Goal: Task Accomplishment & Management: Complete application form

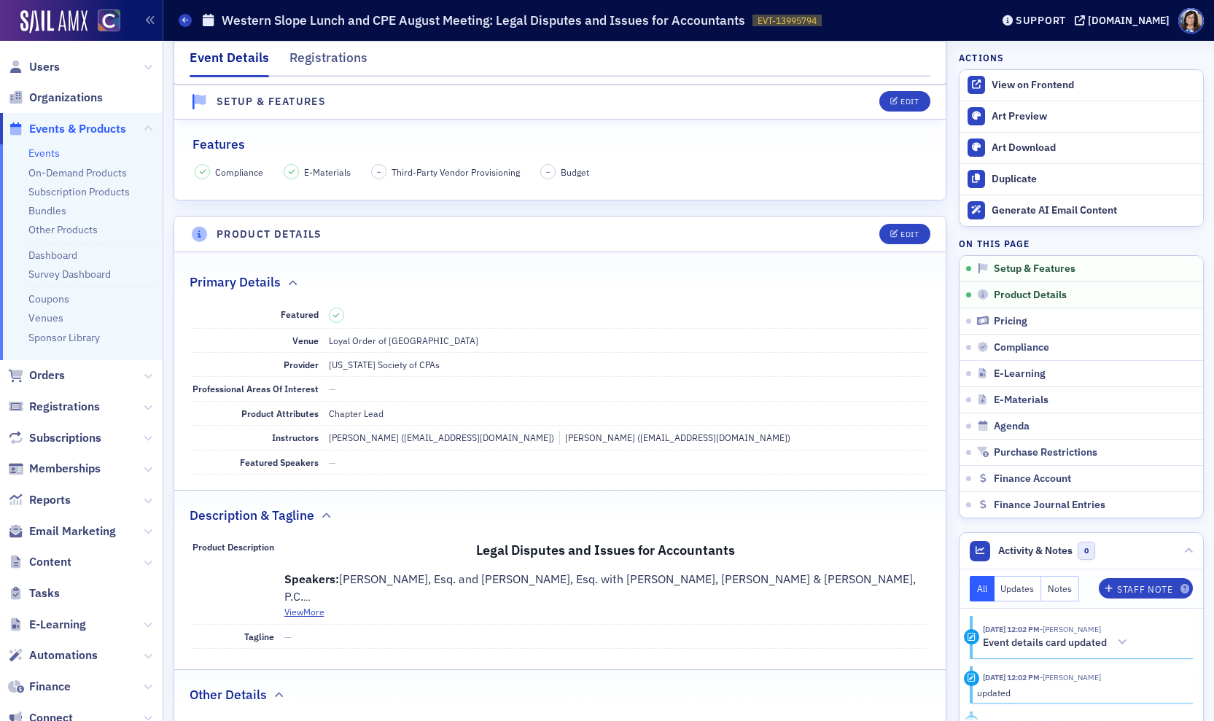
scroll to position [300, 0]
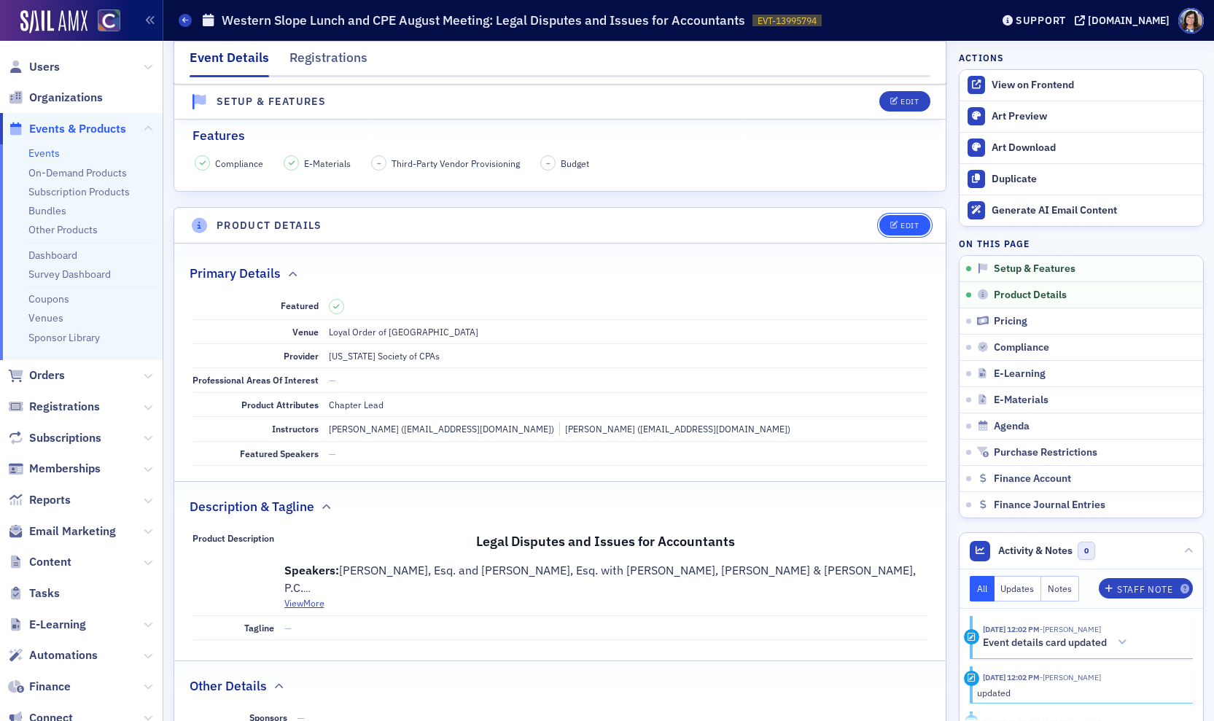
click at [909, 222] on div "Edit" at bounding box center [910, 226] width 18 height 8
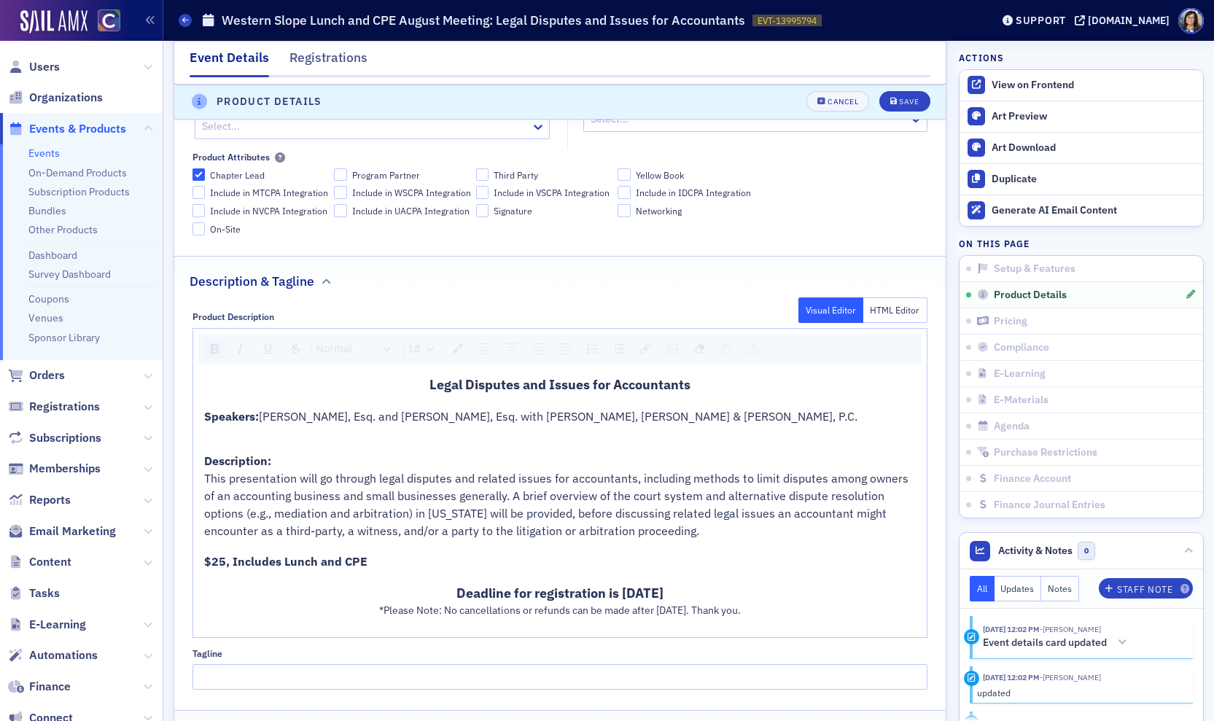
scroll to position [680, 0]
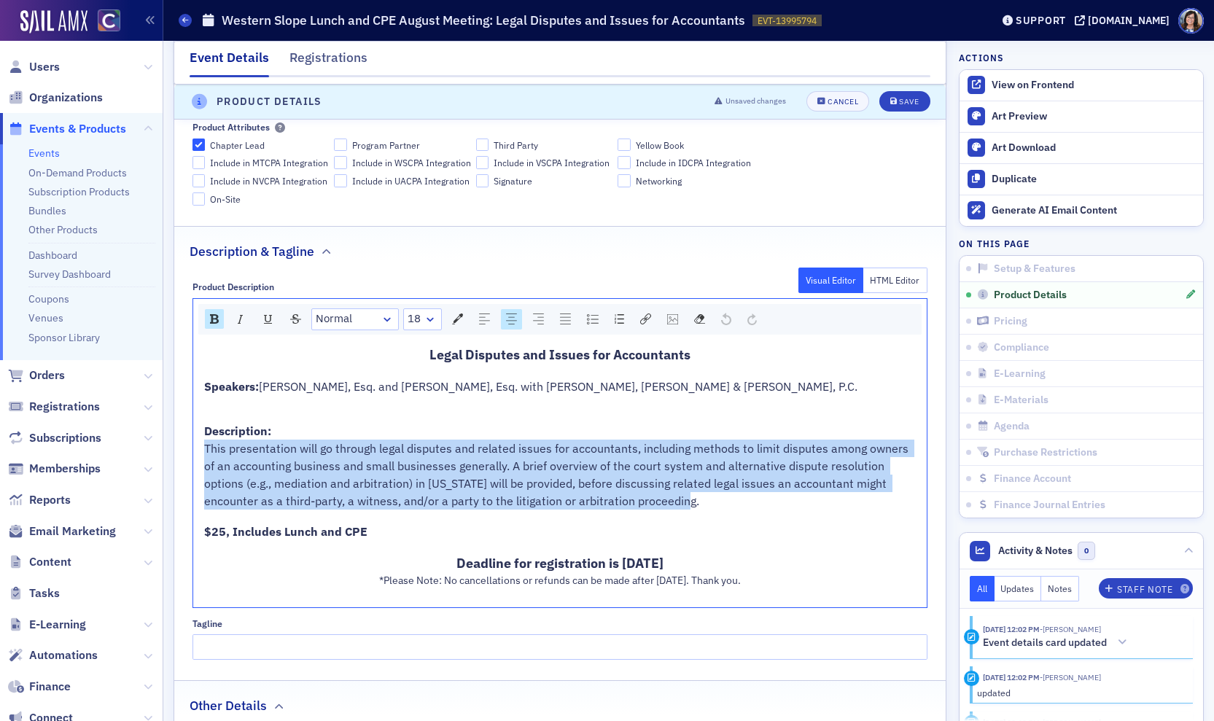
drag, startPoint x: 206, startPoint y: 447, endPoint x: 638, endPoint y: 503, distance: 436.1
click at [638, 503] on div "This presentation will go through legal disputes and related issues for account…" at bounding box center [560, 475] width 713 height 70
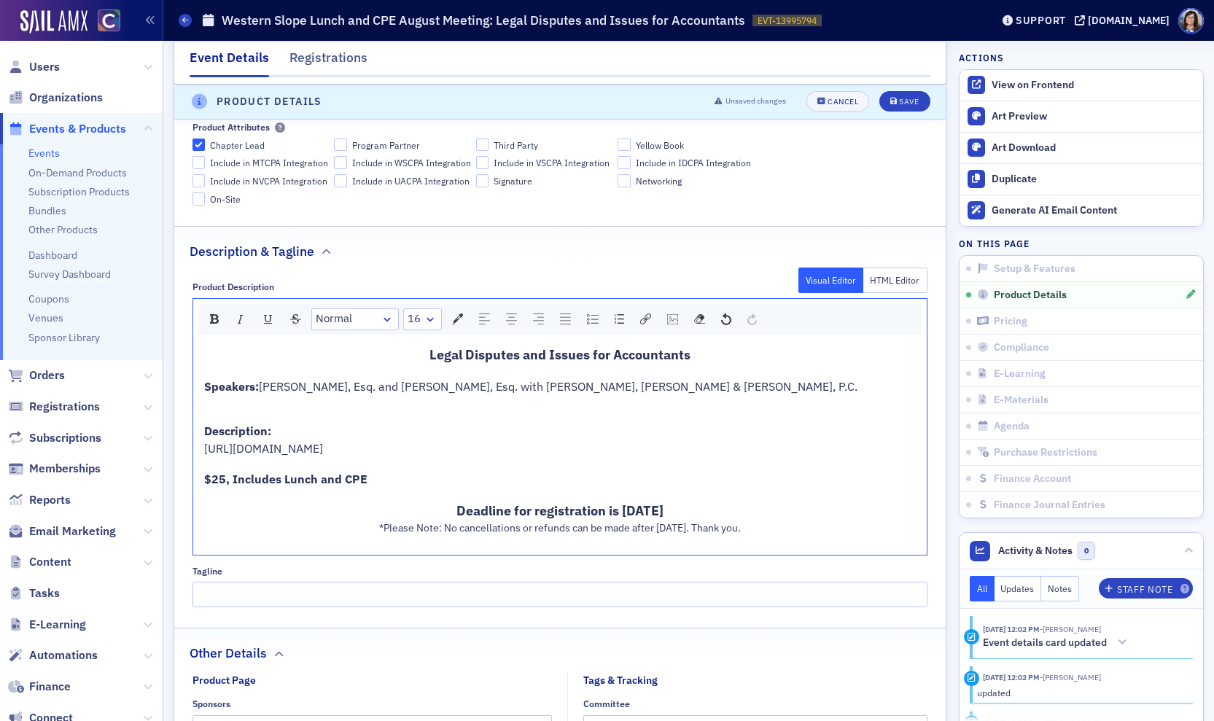
drag, startPoint x: 747, startPoint y: 447, endPoint x: 188, endPoint y: 441, distance: 559.4
click at [187, 441] on div "Product Description Visual Editor HTML Editor Normal 16 Legal Disputes and Issu…" at bounding box center [560, 439] width 772 height 336
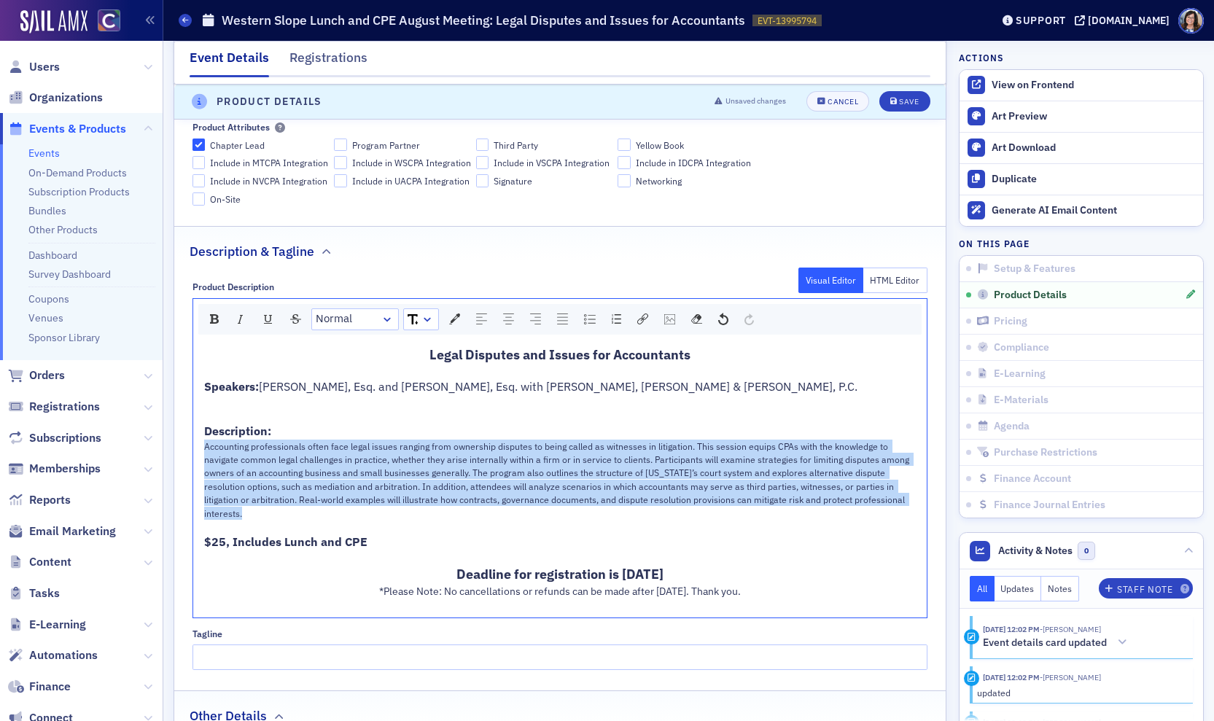
drag, startPoint x: 204, startPoint y: 446, endPoint x: 897, endPoint y: 508, distance: 695.6
click at [897, 508] on div "Legal Disputes and Issues for Accountants Speakers: [PERSON_NAME], Esq. and [PE…" at bounding box center [560, 479] width 713 height 268
click at [425, 322] on div "rdw-dropdown" at bounding box center [428, 319] width 12 height 15
click at [423, 467] on li "16" at bounding box center [421, 473] width 32 height 22
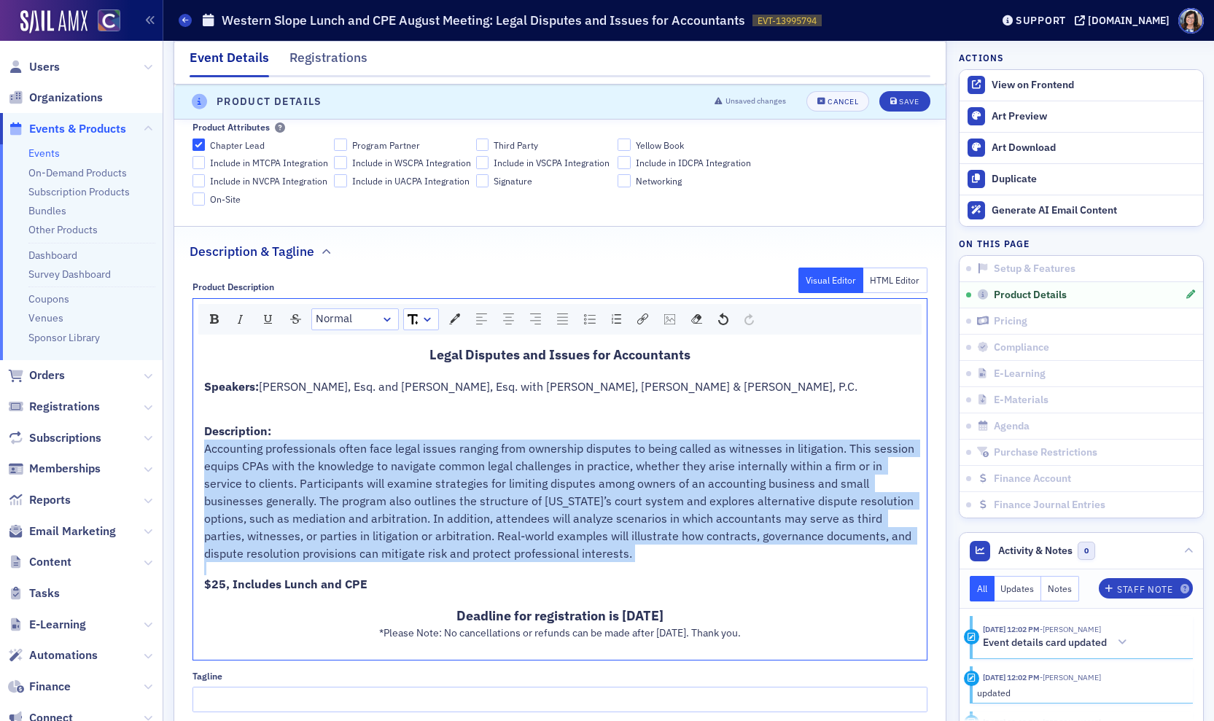
click at [424, 477] on span "Accounting professionals often face legal issues ranging from ownership dispute…" at bounding box center [560, 501] width 713 height 120
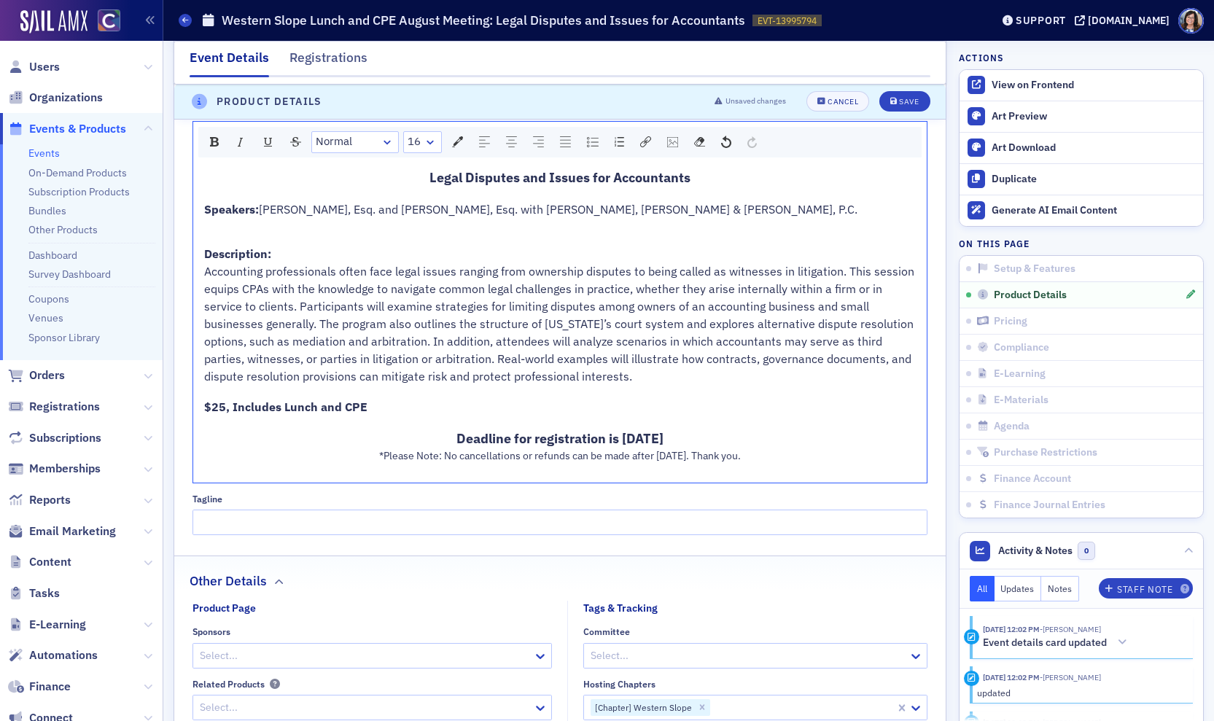
scroll to position [856, 0]
click at [915, 101] on div "Save" at bounding box center [909, 102] width 20 height 8
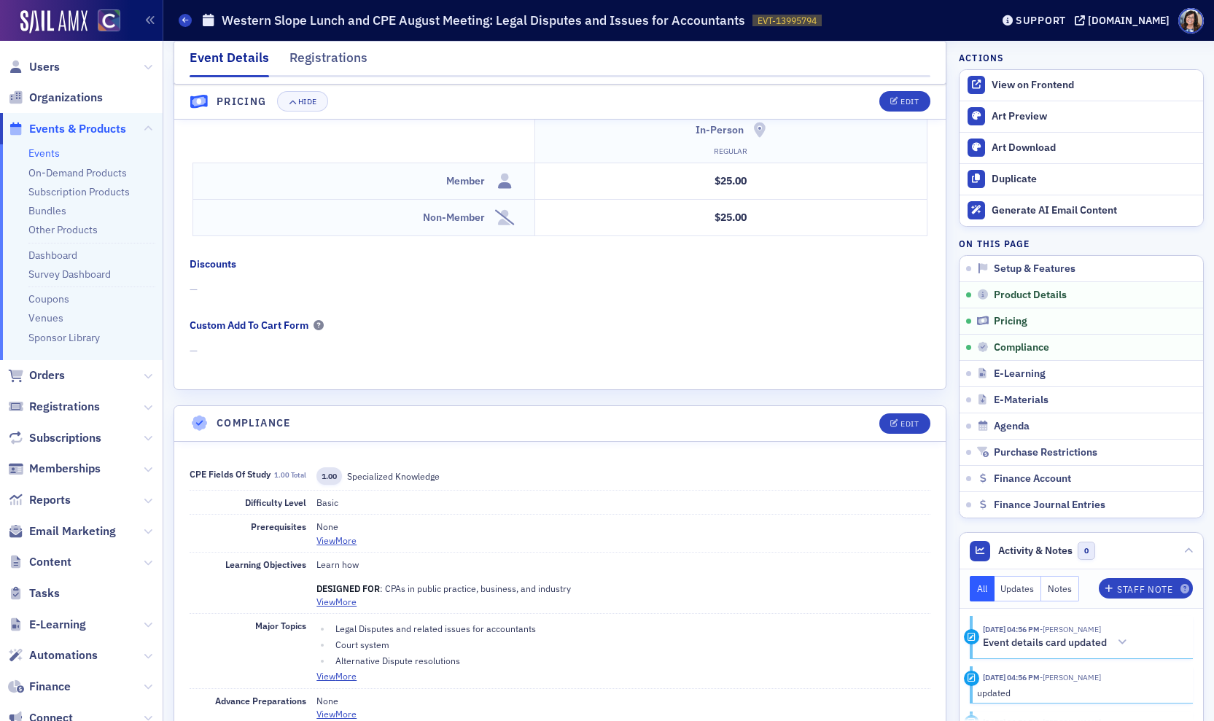
scroll to position [1561, 0]
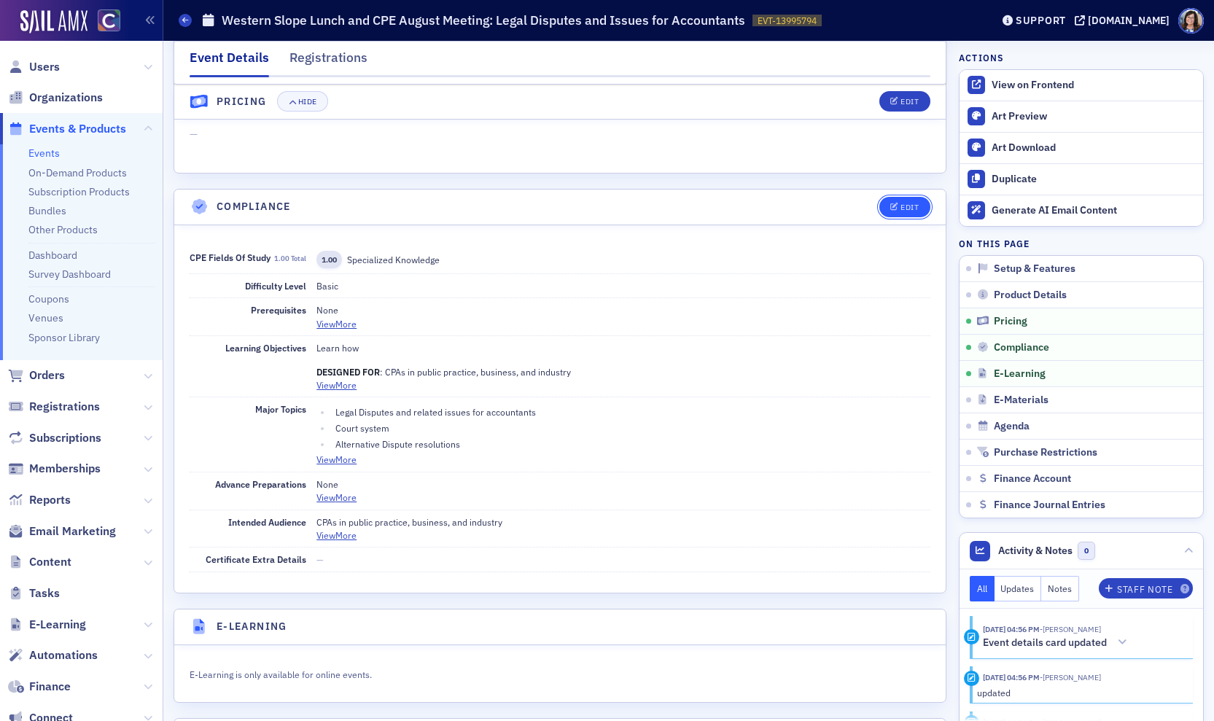
click at [908, 217] on button "Edit" at bounding box center [904, 207] width 50 height 20
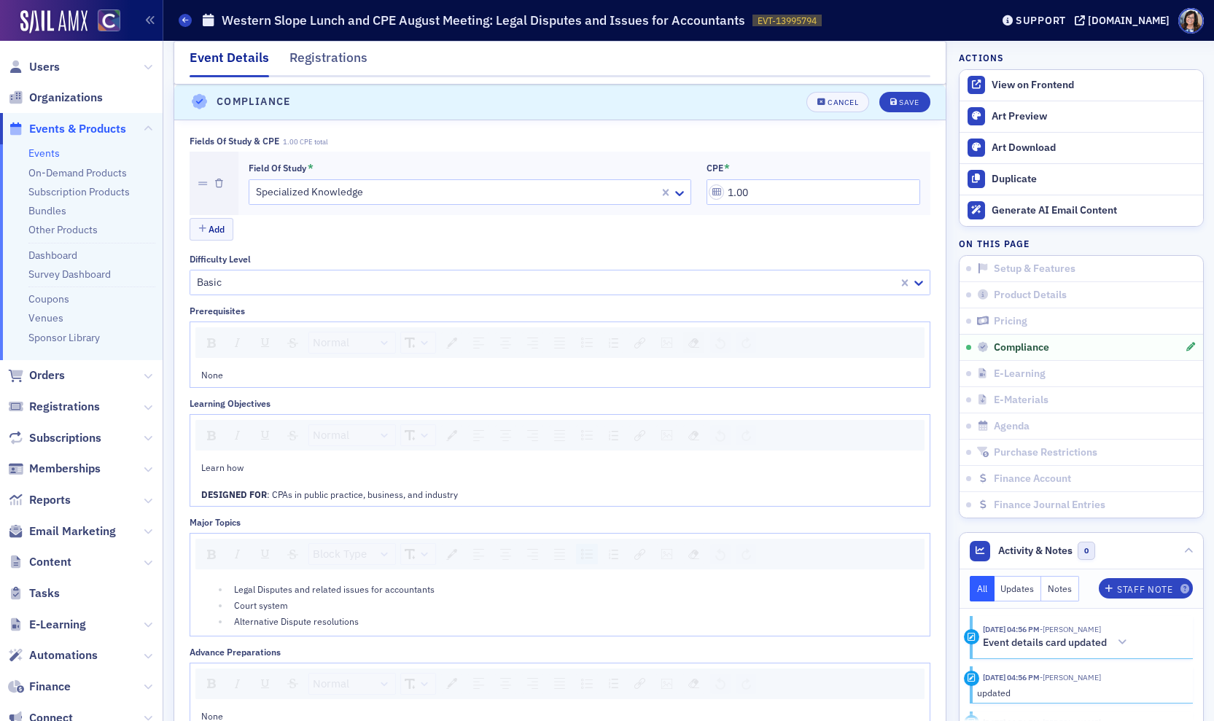
scroll to position [1798, 0]
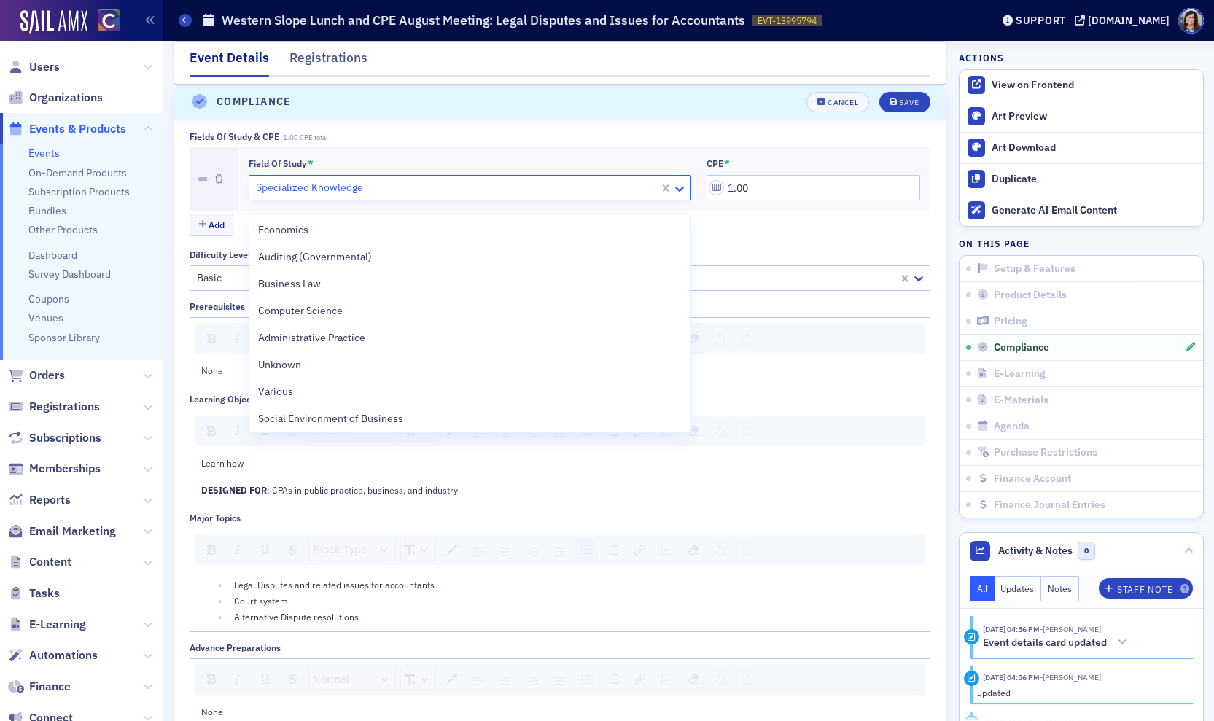
click at [673, 196] on icon at bounding box center [679, 189] width 15 height 15
click at [476, 276] on div "Business Law" at bounding box center [470, 283] width 424 height 15
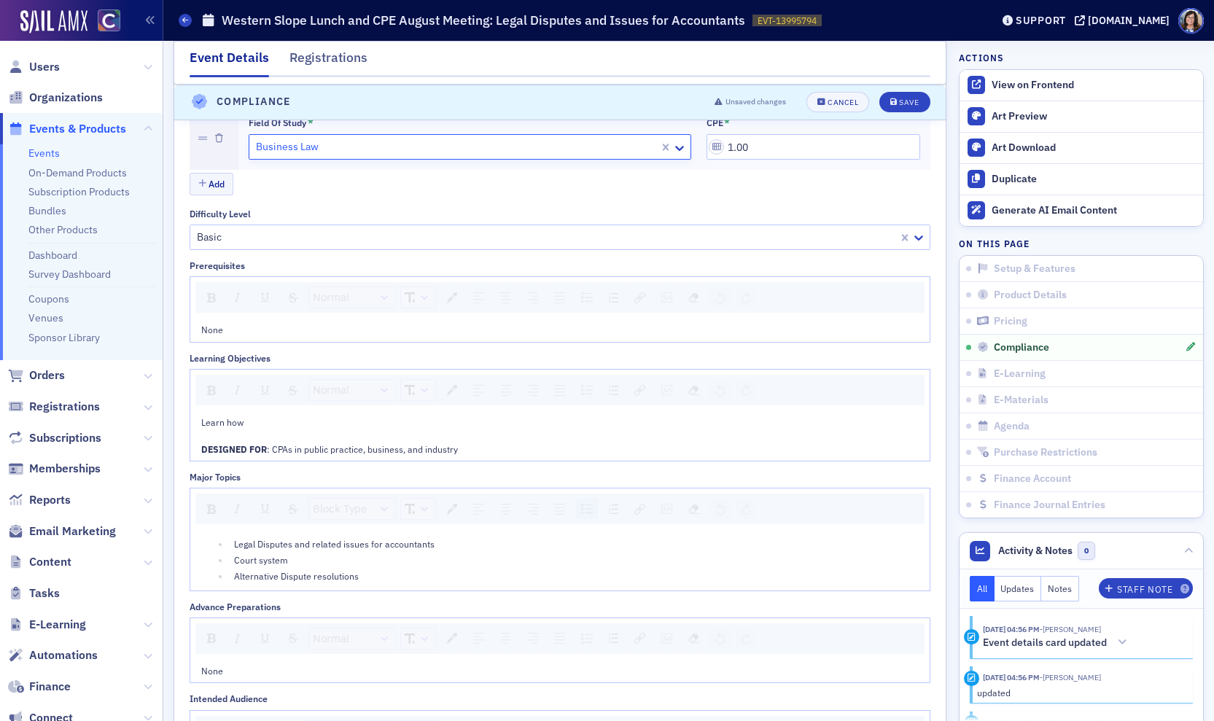
scroll to position [1847, 0]
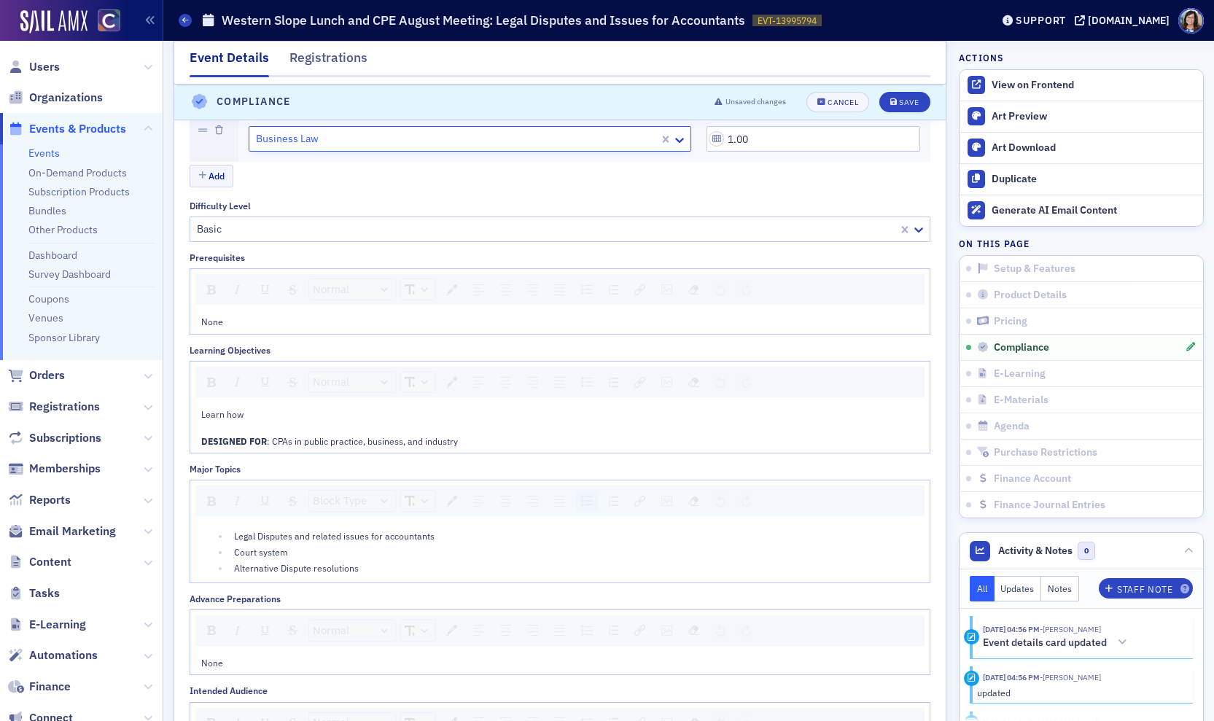
click at [248, 421] on div "Learn how" at bounding box center [560, 414] width 718 height 13
click at [250, 421] on div "Learn how" at bounding box center [560, 414] width 718 height 13
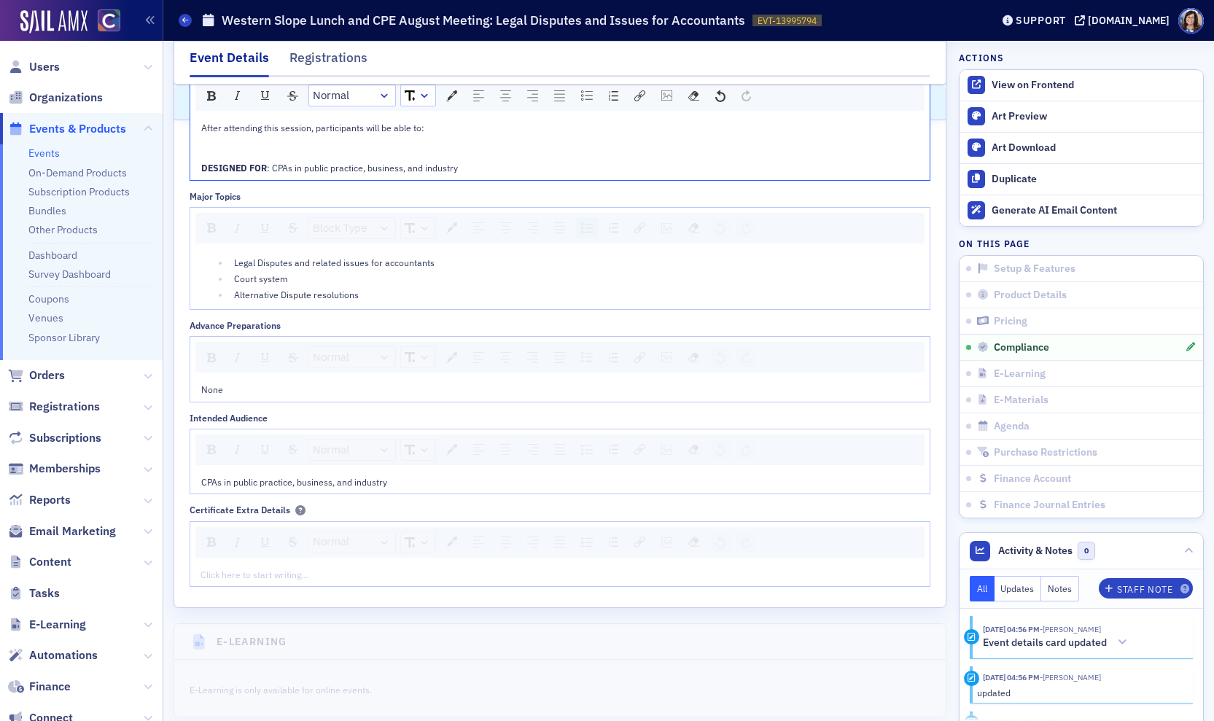
scroll to position [2121, 0]
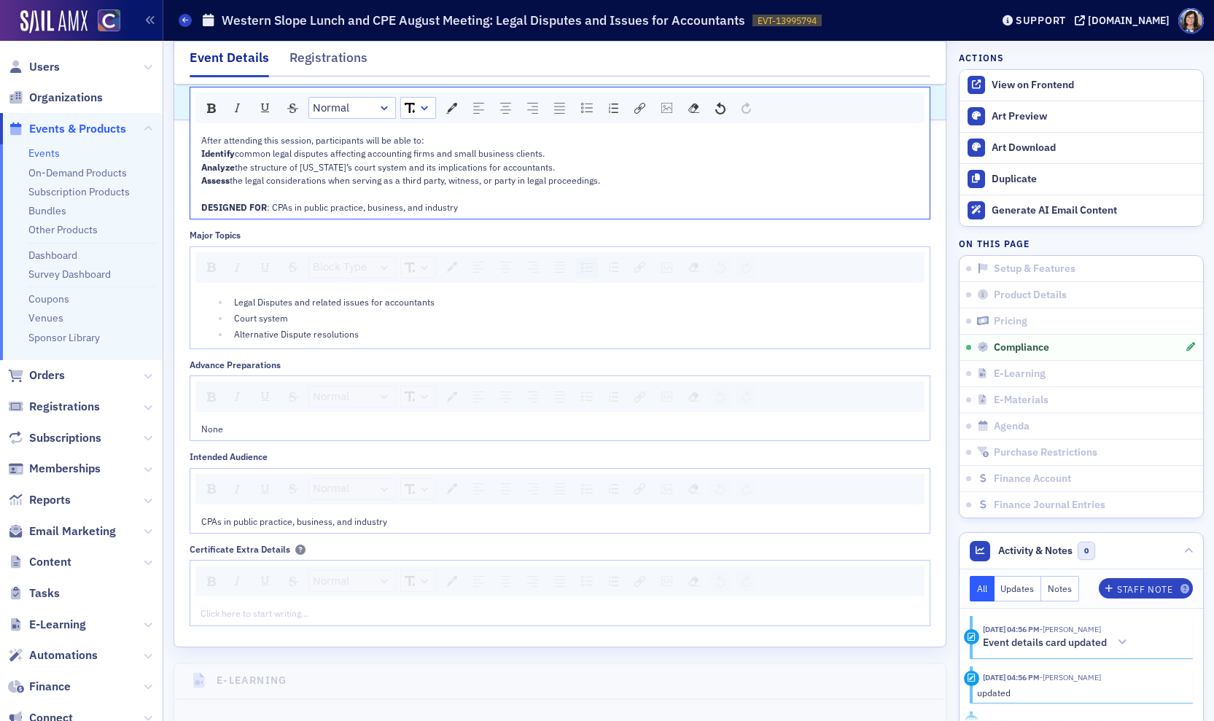
drag, startPoint x: 203, startPoint y: 163, endPoint x: 609, endPoint y: 190, distance: 406.4
click at [605, 189] on div "After attending this session, participants will be able to: Identify common leg…" at bounding box center [560, 173] width 718 height 80
click at [612, 113] on img "rdw-list-control" at bounding box center [613, 108] width 9 height 9
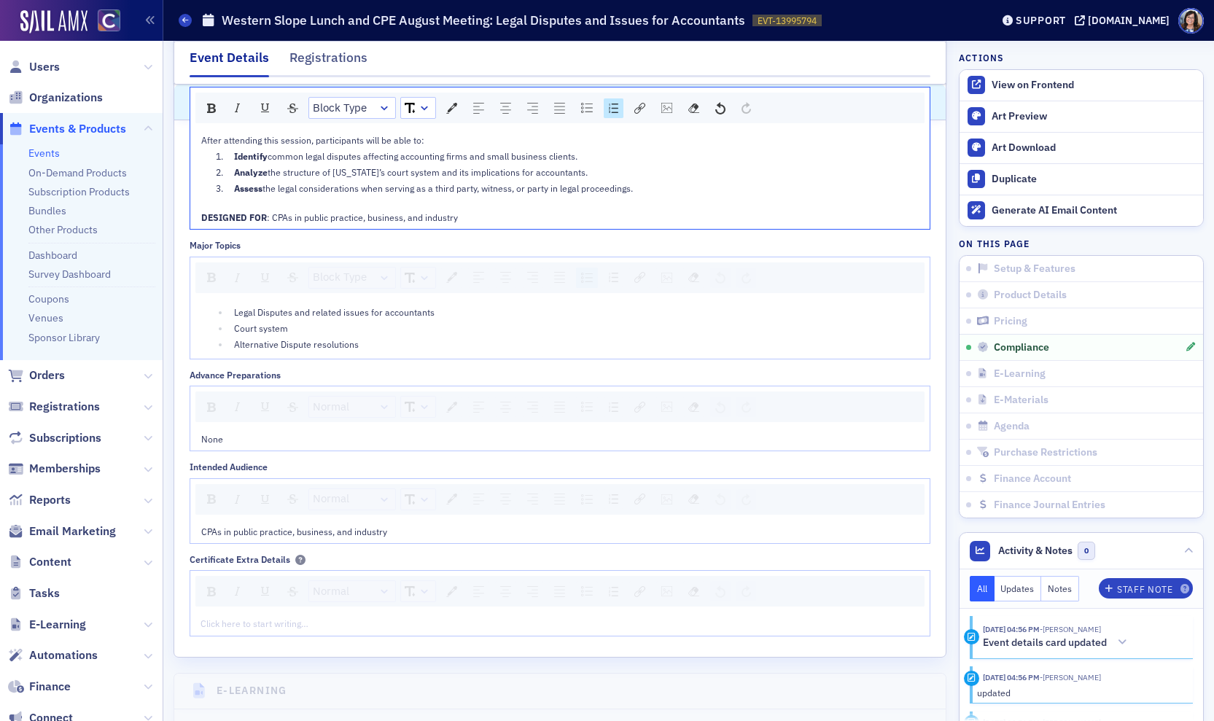
click at [652, 211] on div "rdw-editor" at bounding box center [560, 204] width 718 height 13
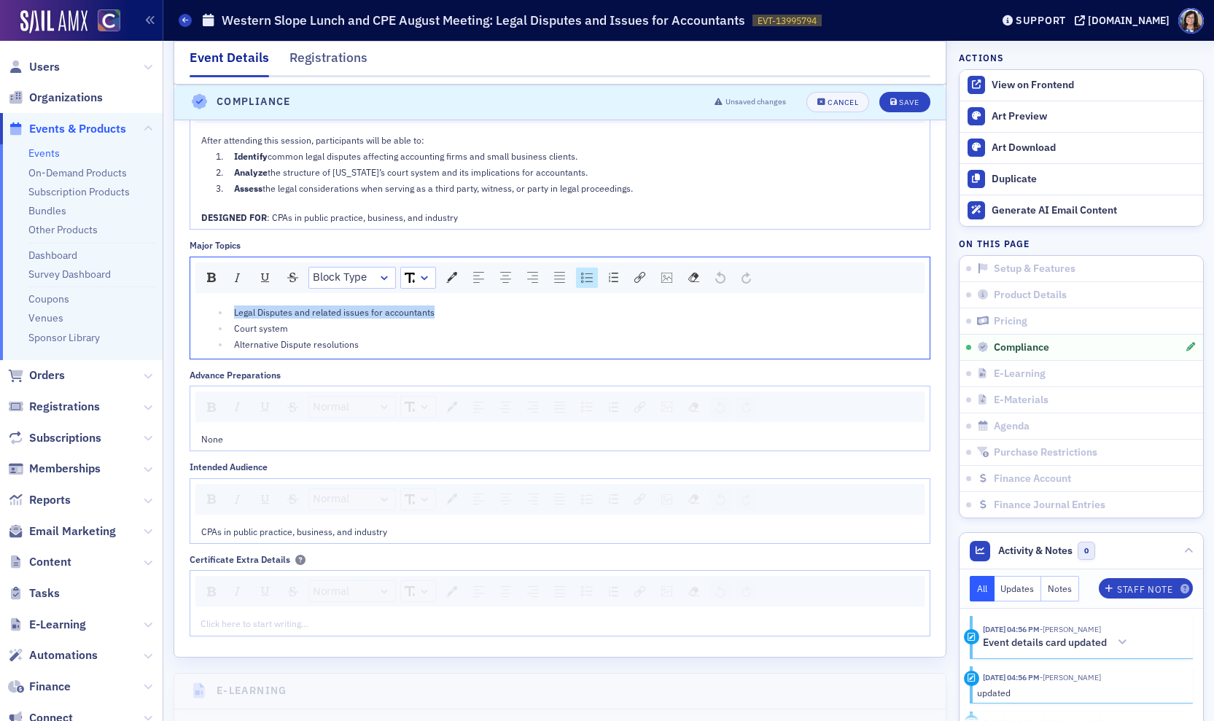
drag, startPoint x: 384, startPoint y: 322, endPoint x: 233, endPoint y: 325, distance: 151.0
click at [233, 319] on li "Legal Disputes and related issues for accountants" at bounding box center [574, 312] width 689 height 13
drag, startPoint x: 290, startPoint y: 338, endPoint x: 233, endPoint y: 341, distance: 57.0
click at [233, 335] on li "Court system" at bounding box center [574, 328] width 689 height 13
drag, startPoint x: 373, startPoint y: 356, endPoint x: 155, endPoint y: 363, distance: 218.2
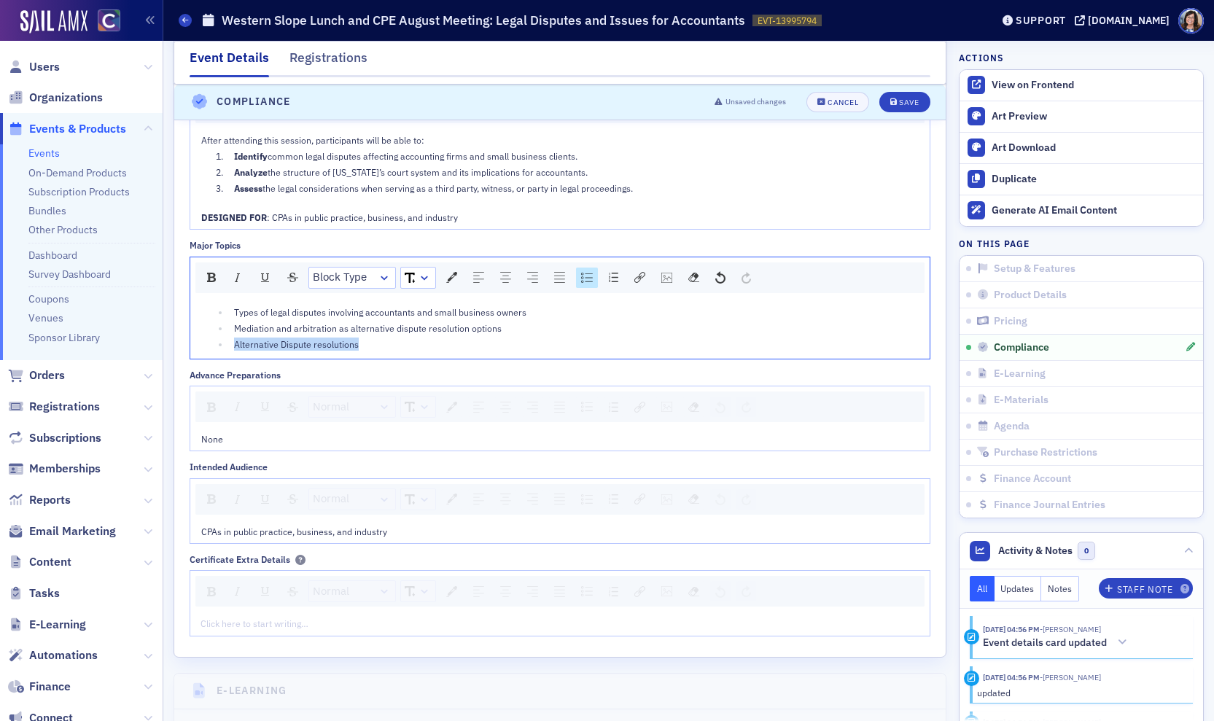
click at [155, 363] on div "Users Organizations Events & Products Events On-Demand Products Subscription Pr…" at bounding box center [607, 360] width 1214 height 721
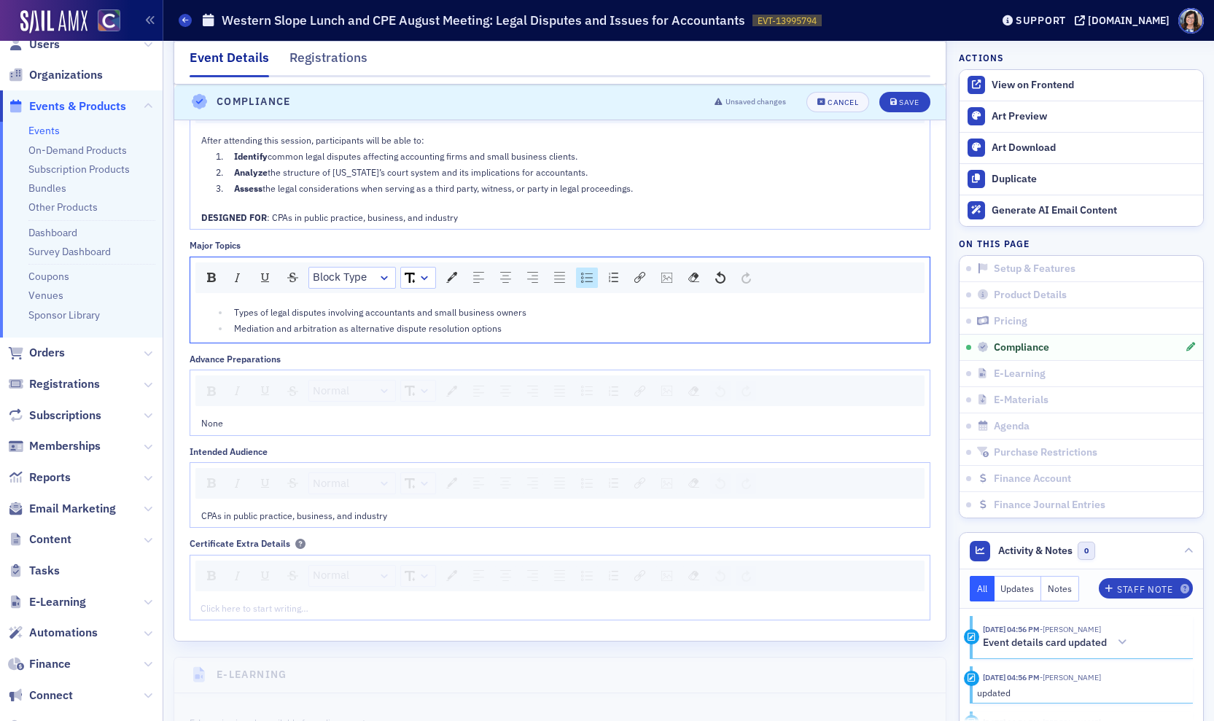
scroll to position [67, 0]
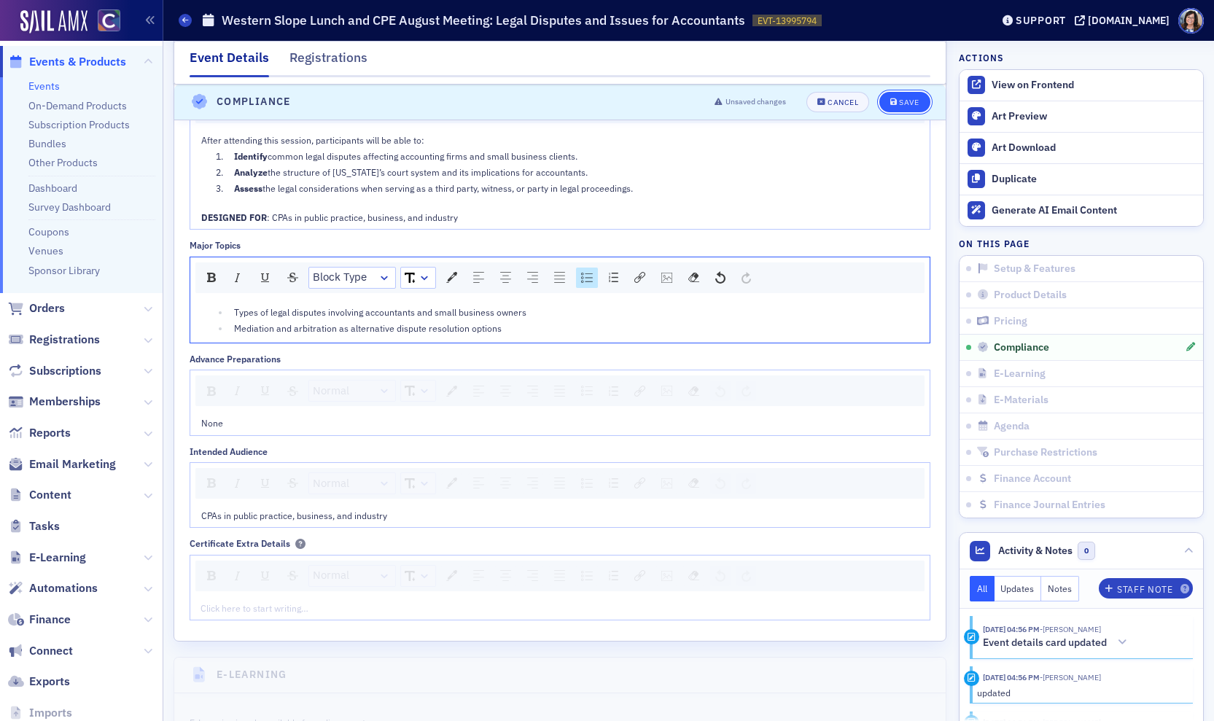
click at [912, 104] on div "Save" at bounding box center [909, 102] width 20 height 8
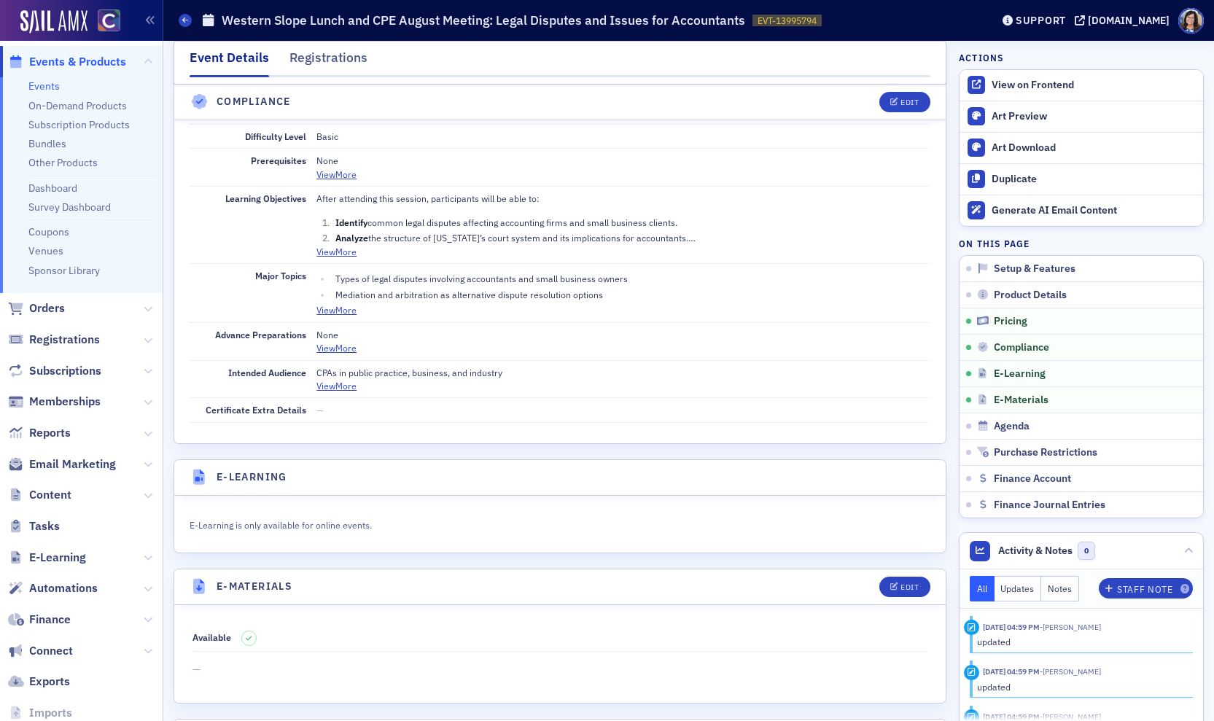
scroll to position [1798, 0]
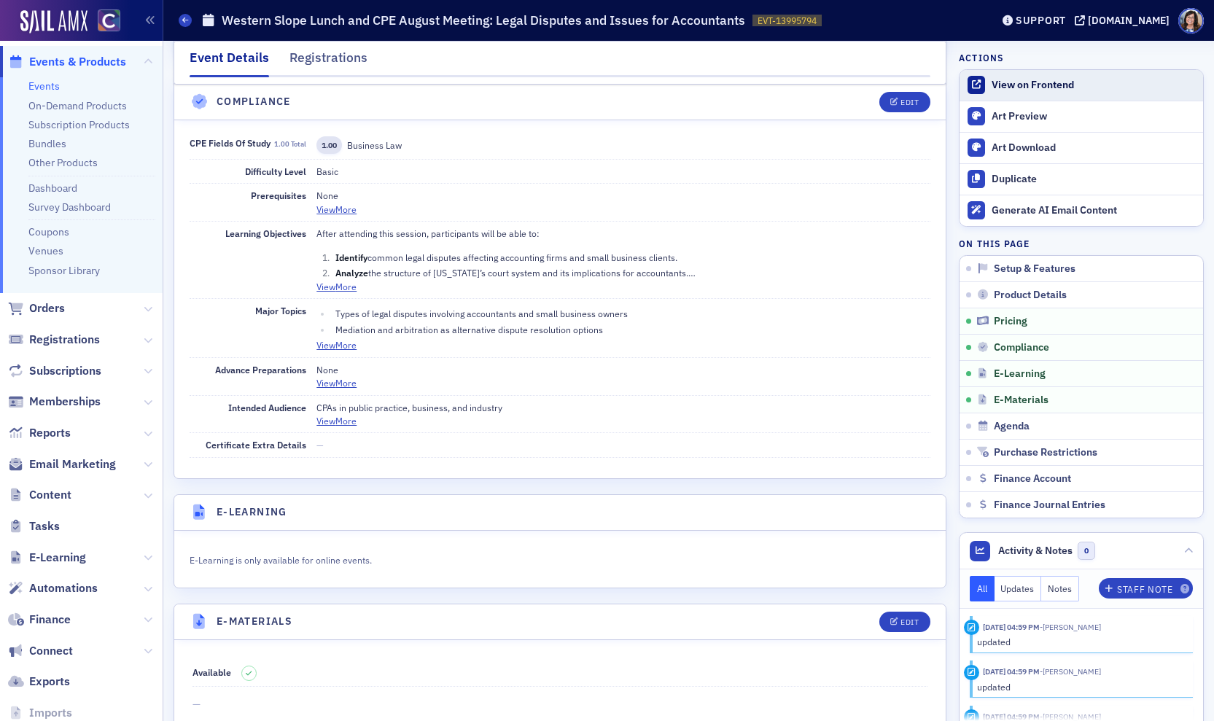
click at [1018, 86] on div "View on Frontend" at bounding box center [1094, 85] width 204 height 13
